Goal: Task Accomplishment & Management: Use online tool/utility

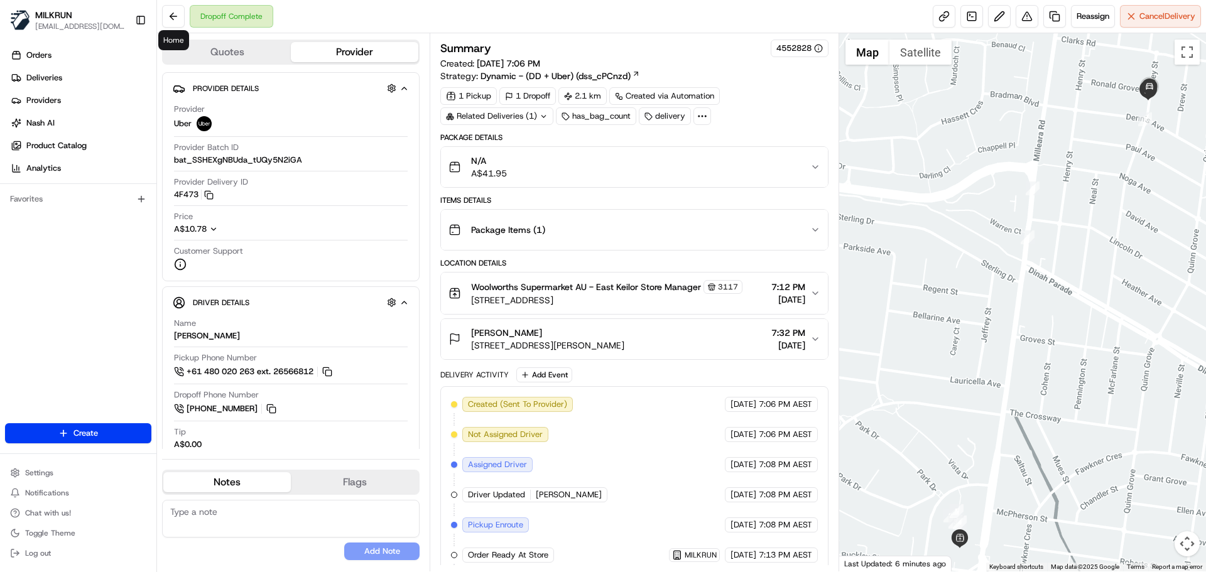
scroll to position [159, 0]
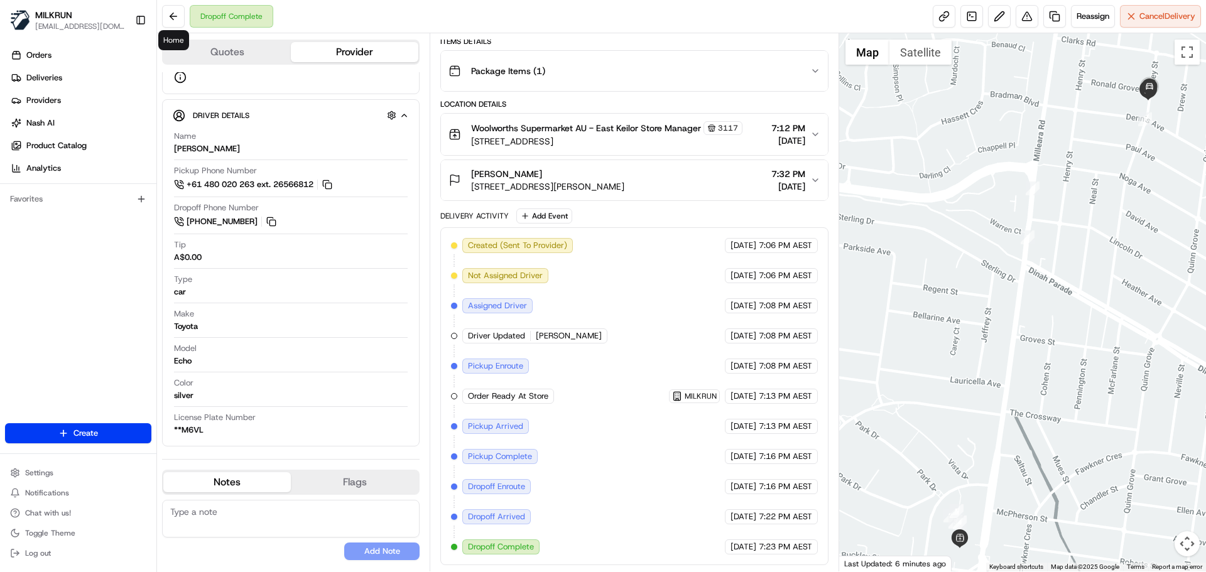
click at [174, 16] on button at bounding box center [173, 16] width 23 height 23
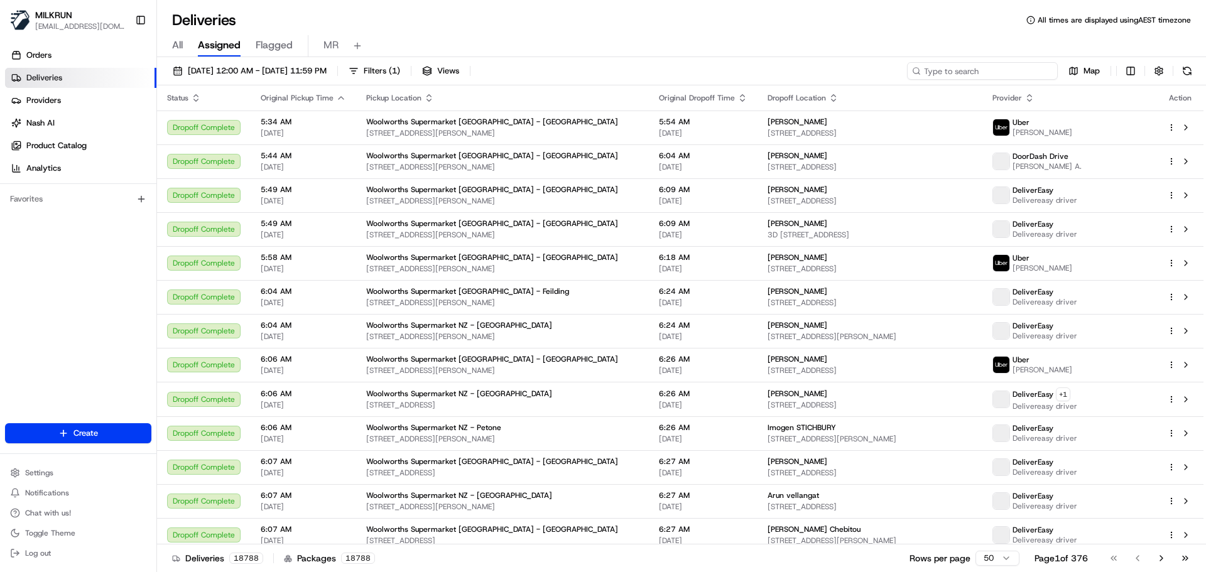
click at [1013, 63] on input at bounding box center [982, 71] width 151 height 18
paste input "f05ab222-fbd5-42fa-97b8-b960b226e7e0"
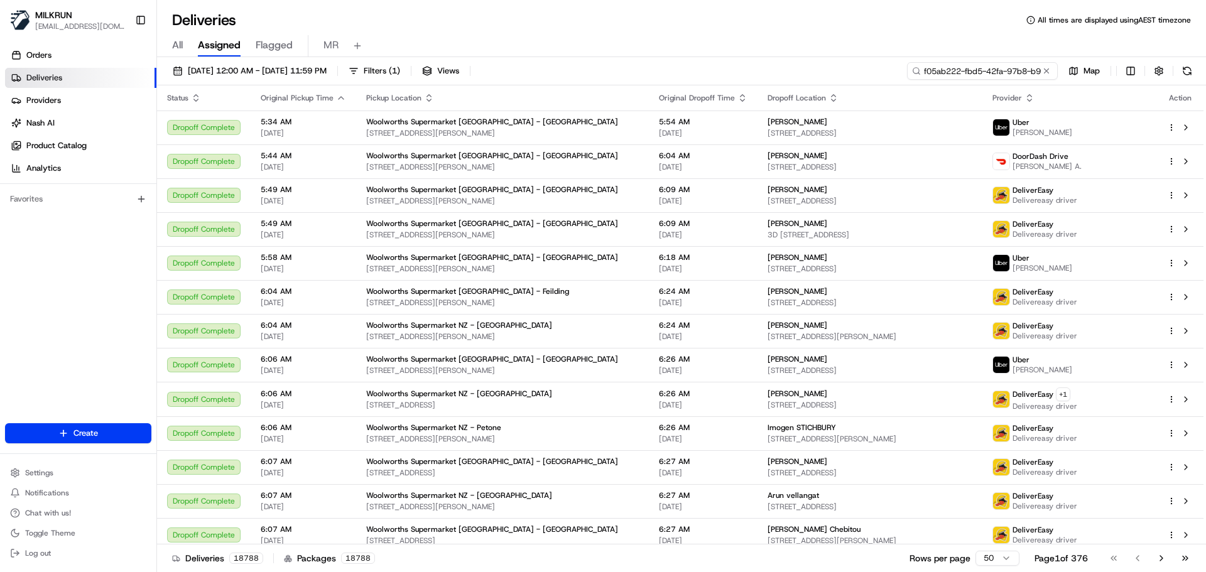
scroll to position [0, 55]
type input "f05ab222-fbd5-42fa-97b8-b960b226e7e0"
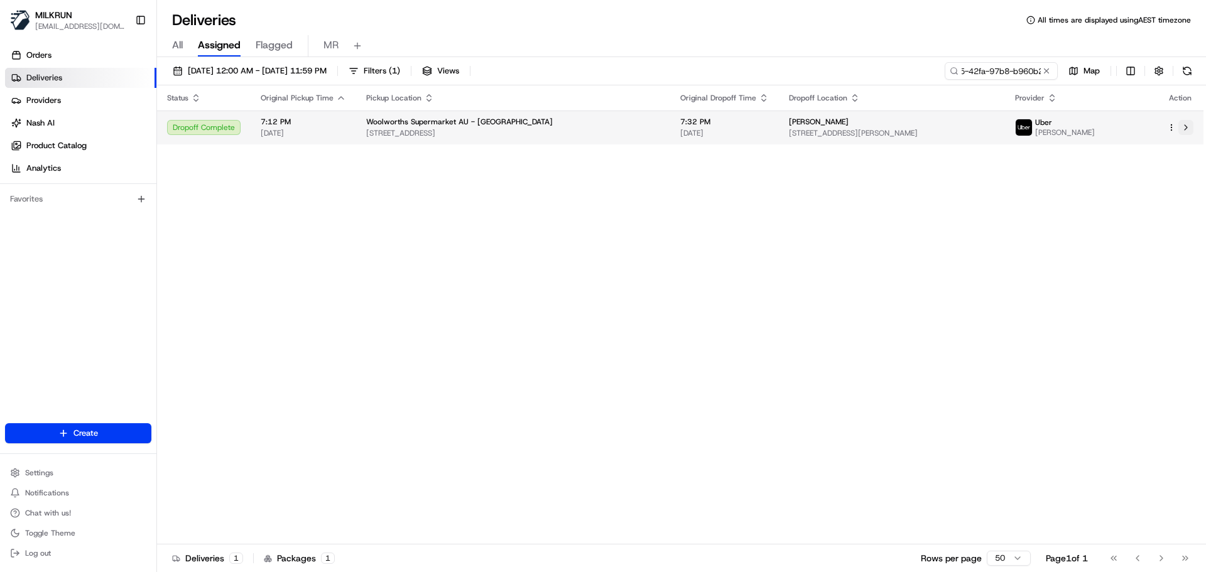
click at [1182, 128] on button at bounding box center [1185, 127] width 15 height 15
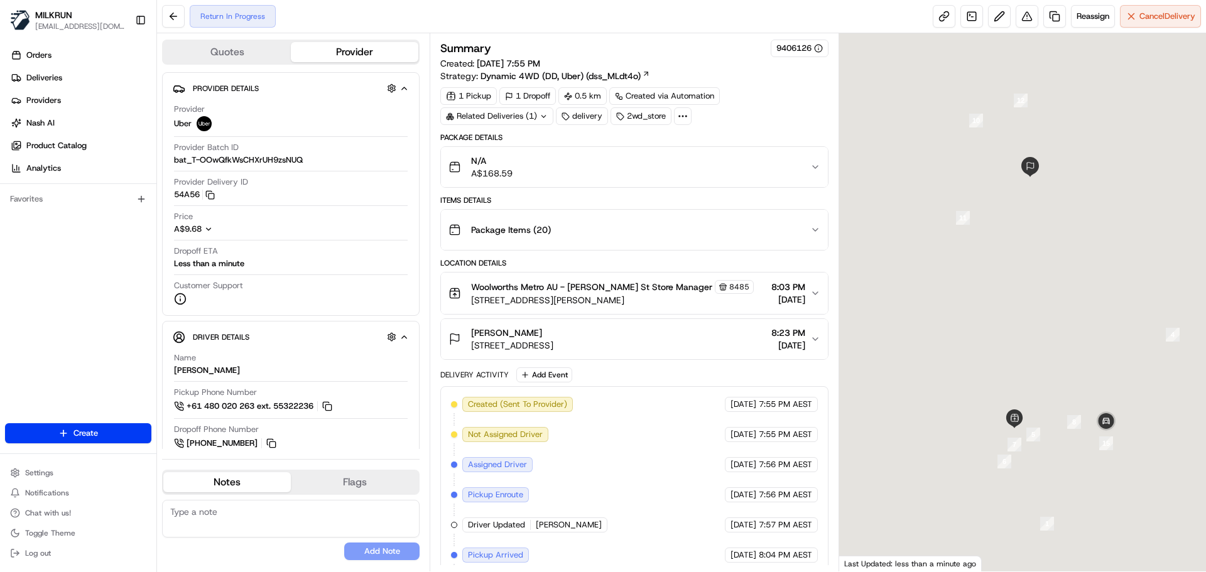
scroll to position [159, 0]
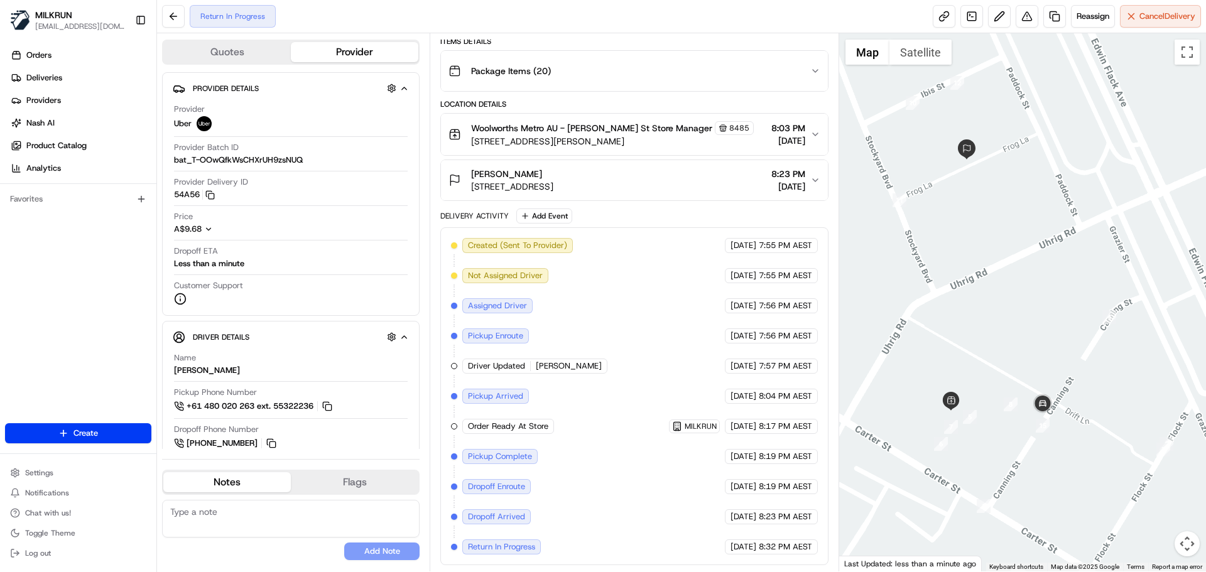
drag, startPoint x: 1071, startPoint y: 479, endPoint x: 1005, endPoint y: 461, distance: 68.3
click at [1005, 461] on div at bounding box center [1022, 302] width 367 height 538
click at [1086, 13] on span "Reassign" at bounding box center [1093, 16] width 33 height 11
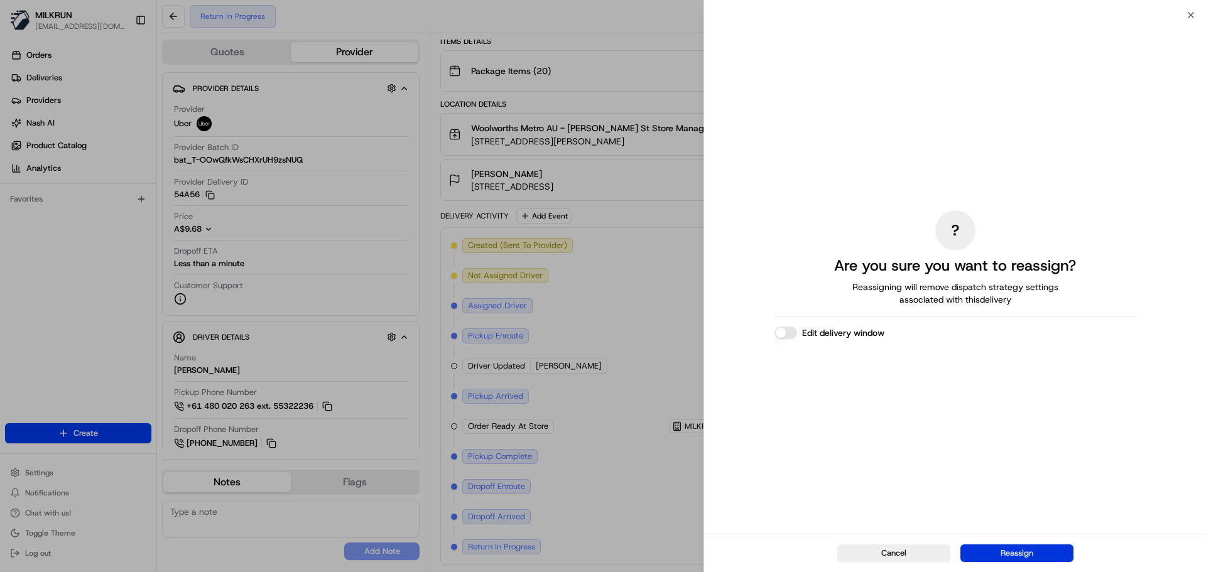
click at [1005, 549] on button "Reassign" at bounding box center [1016, 554] width 113 height 18
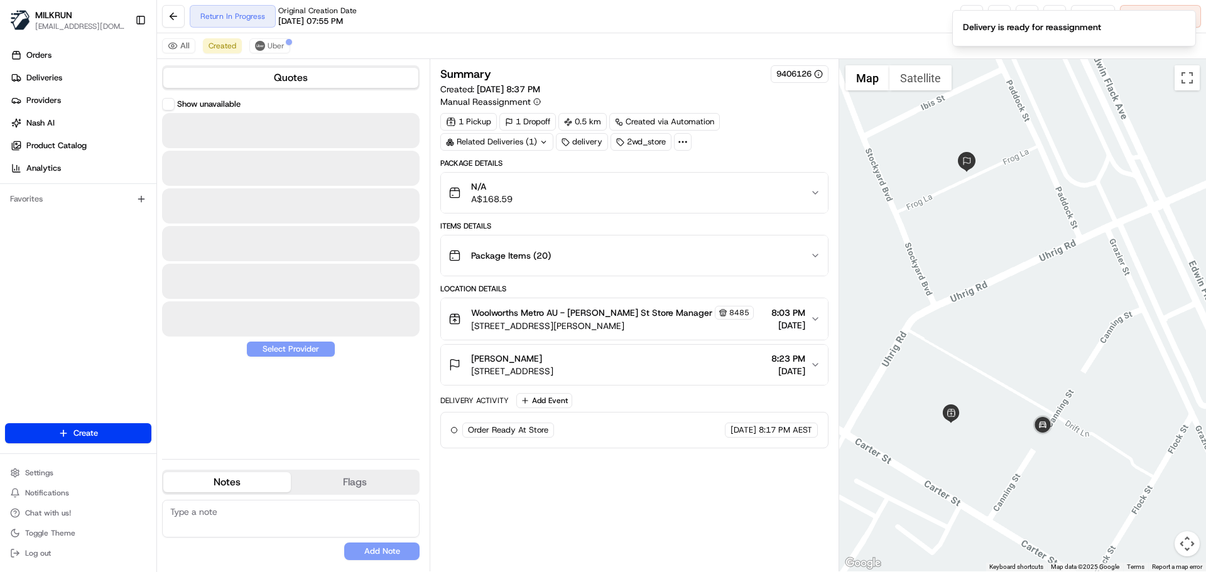
scroll to position [0, 0]
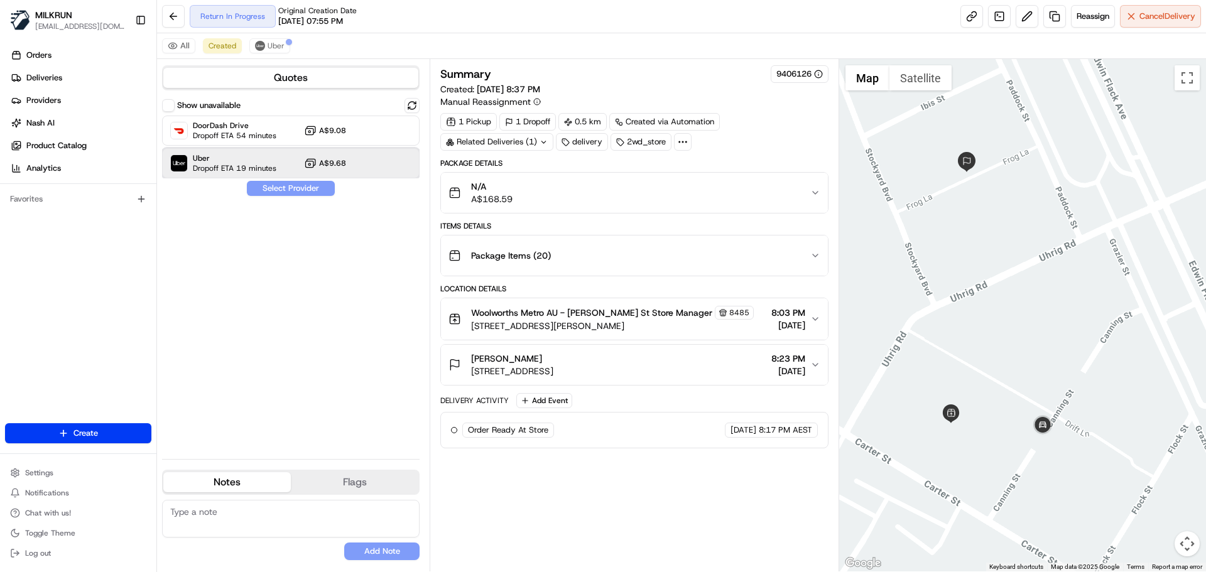
click at [205, 160] on span "Uber" at bounding box center [235, 158] width 84 height 10
click at [288, 188] on button "Assign Provider" at bounding box center [290, 188] width 89 height 15
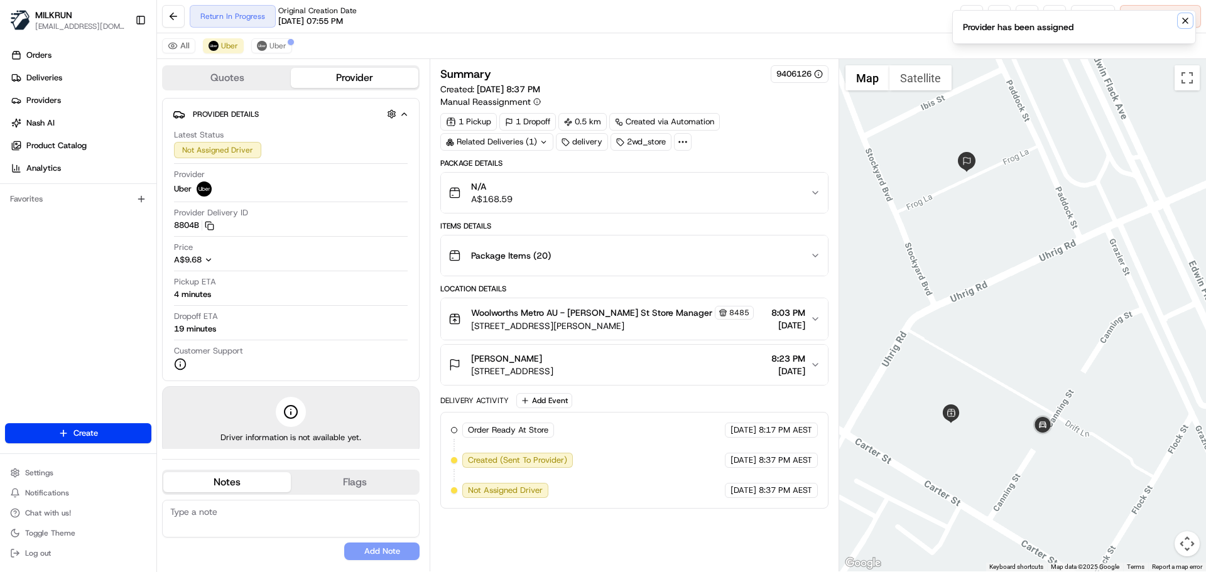
click at [1182, 23] on icon "Notifications (F8)" at bounding box center [1185, 21] width 10 height 10
click at [272, 44] on span "Uber" at bounding box center [277, 46] width 17 height 10
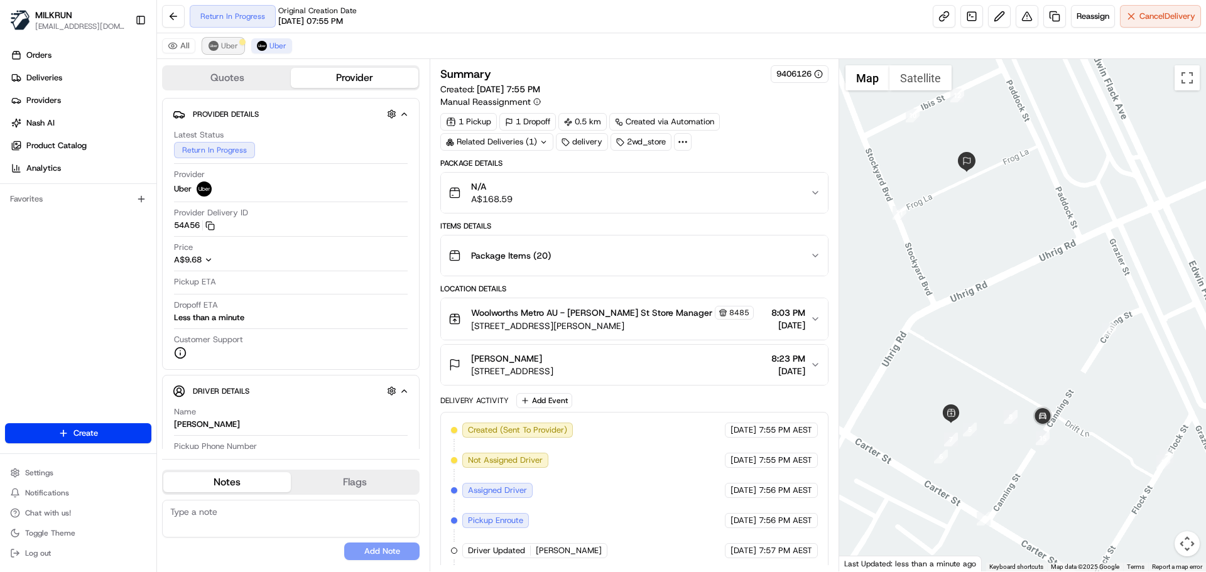
click at [226, 50] on span "Uber" at bounding box center [229, 46] width 17 height 10
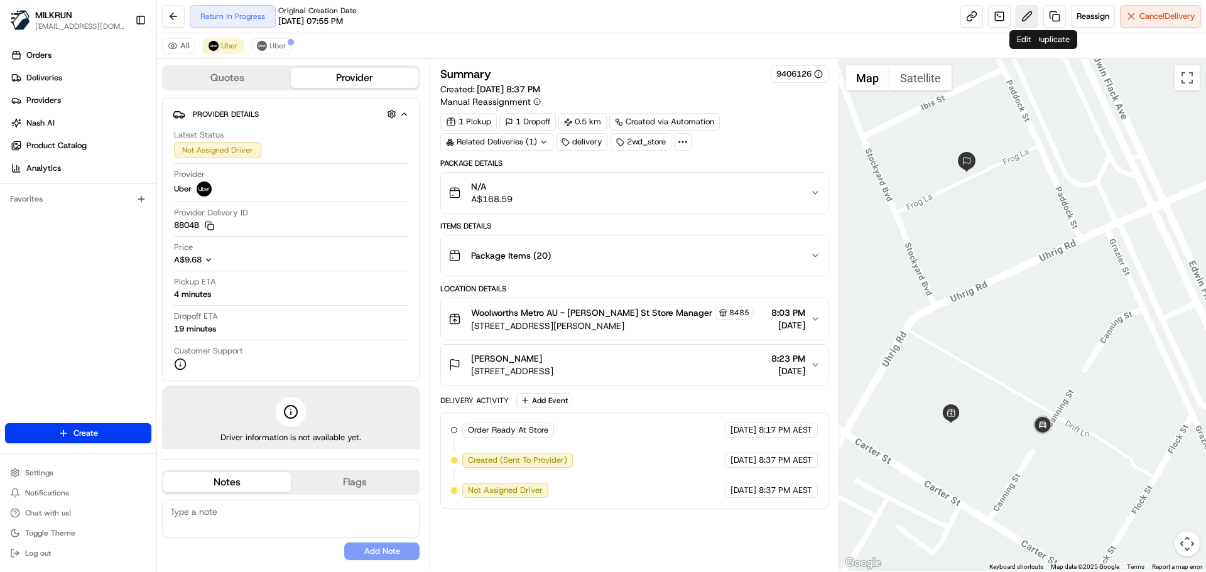
click at [1025, 23] on button at bounding box center [1027, 16] width 23 height 23
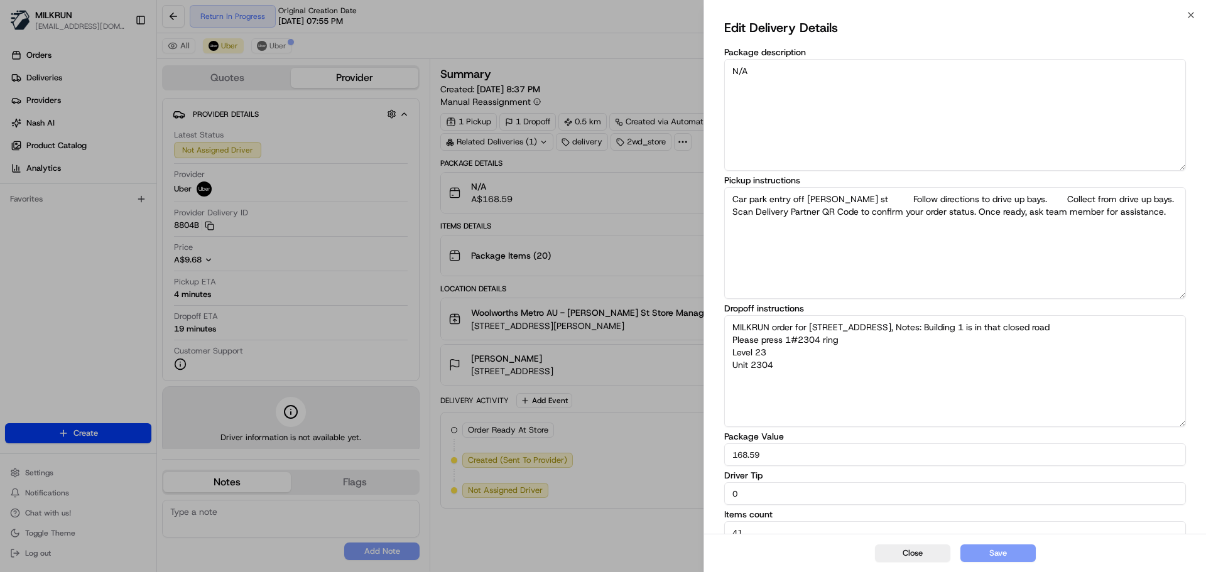
click at [858, 364] on textarea "MILKRUN order for [STREET_ADDRESS], Notes: Building 1 is in that closed road Pl…" at bounding box center [955, 371] width 462 height 112
click at [870, 344] on textarea "MILKRUN order for [STREET_ADDRESS], Notes: Building 1 is in that closed road Pl…" at bounding box center [955, 371] width 462 height 112
click at [1035, 327] on textarea "MILKRUN order for [STREET_ADDRESS], Notes: Building 1 is in that closed road Pl…" at bounding box center [955, 371] width 462 height 112
click at [835, 366] on textarea "MILKRUN order for [STREET_ADDRESS], Notes: Building 1 is in that closed road Pl…" at bounding box center [955, 371] width 462 height 112
type textarea "MILKRUN order for [STREET_ADDRESS], Notes: Building 1 is in that closed road Pl…"
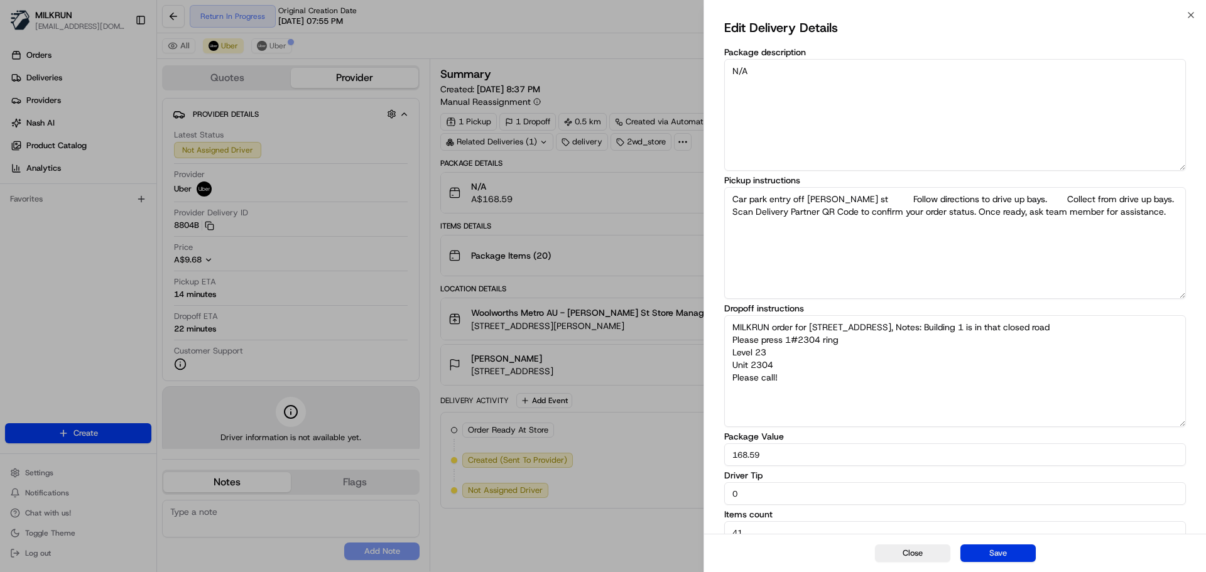
click at [999, 558] on button "Save" at bounding box center [997, 554] width 75 height 18
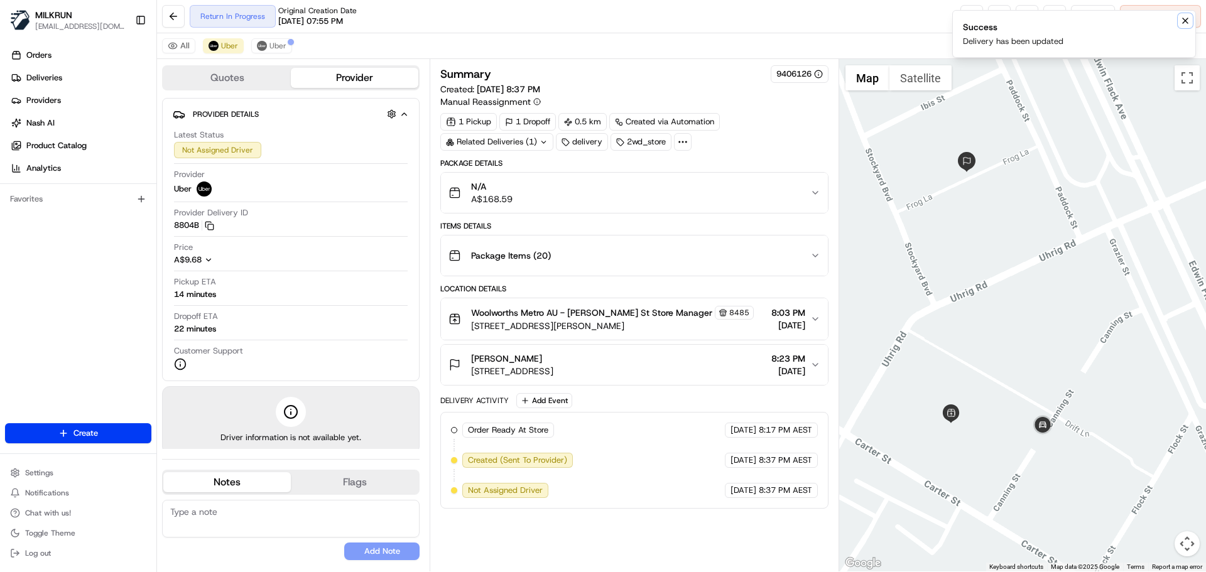
click at [1186, 24] on icon "Notifications (F8)" at bounding box center [1185, 21] width 10 height 10
click at [273, 38] on button "Uber" at bounding box center [271, 45] width 41 height 15
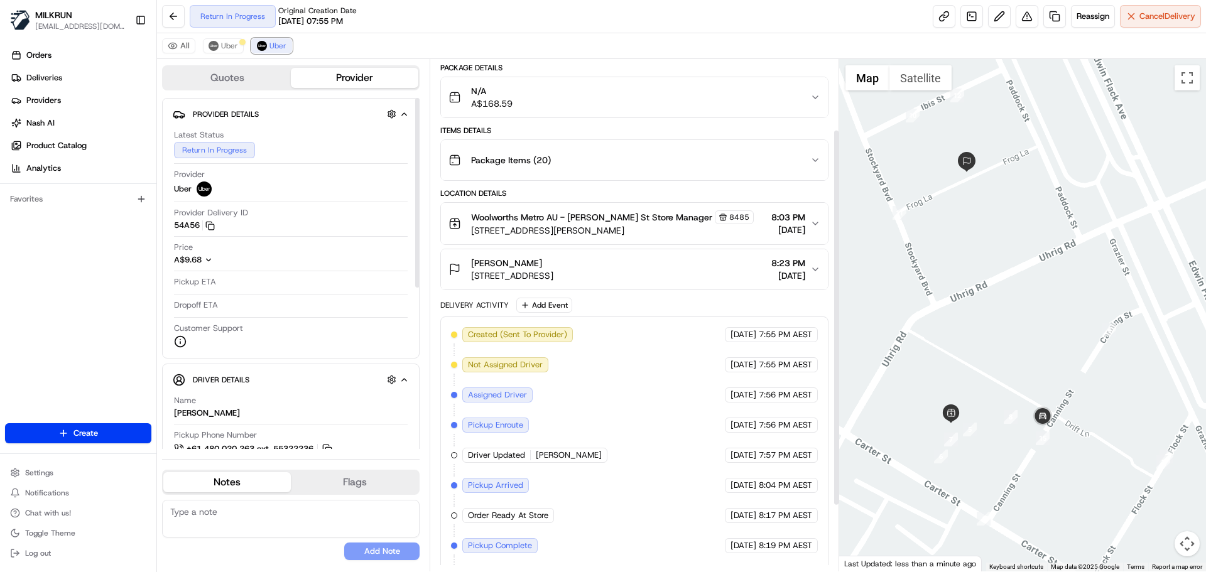
scroll to position [185, 0]
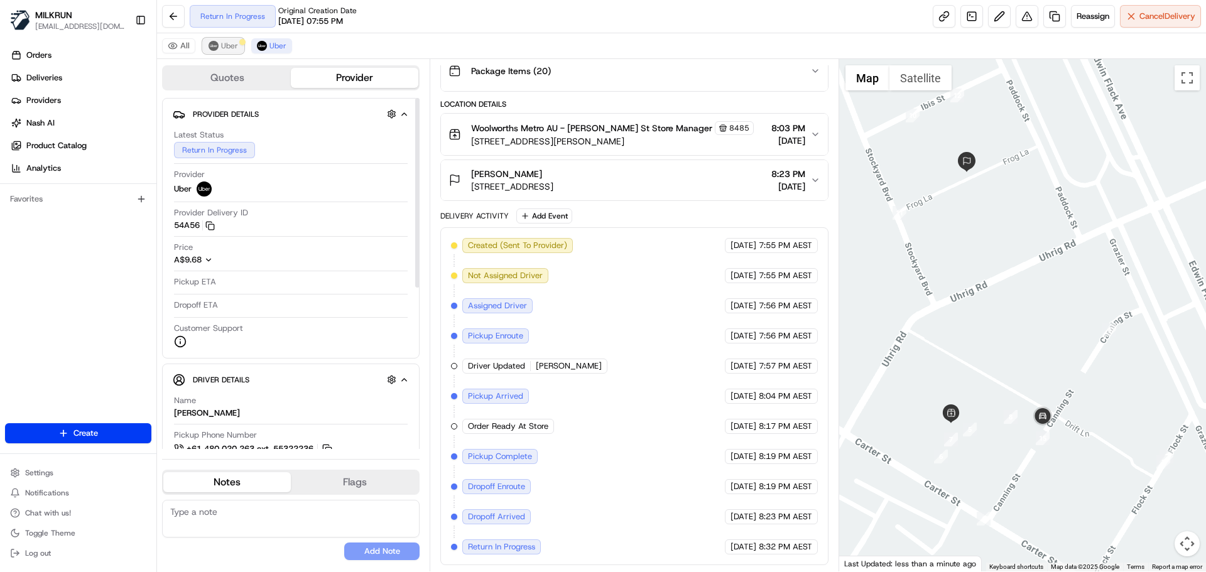
click at [233, 48] on span "Uber" at bounding box center [229, 46] width 17 height 10
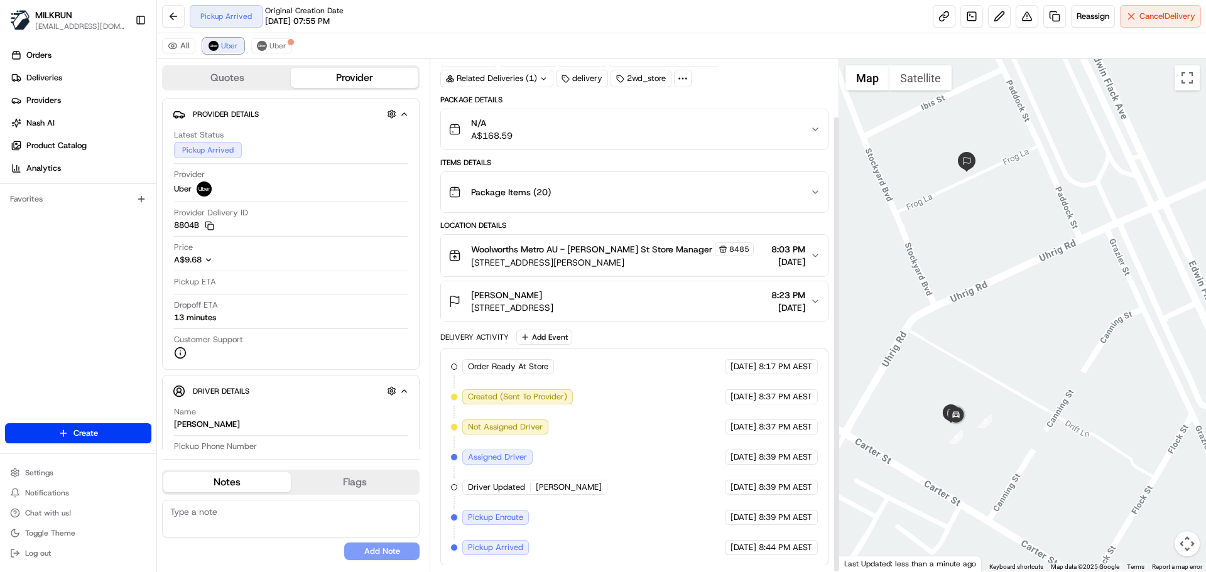
scroll to position [64, 0]
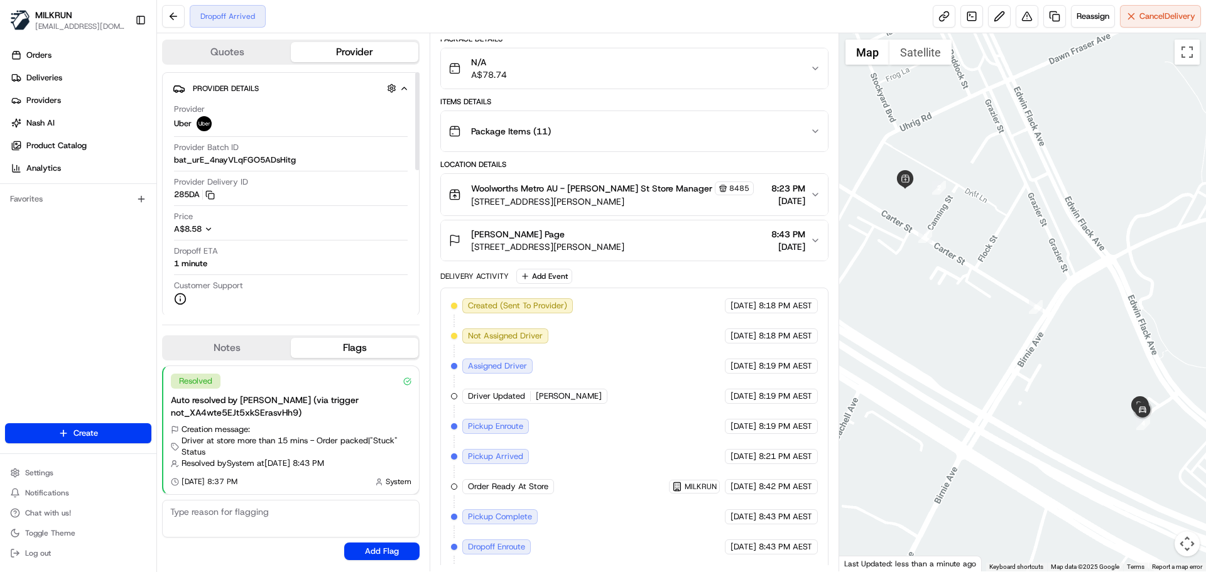
scroll to position [129, 0]
